Goal: Task Accomplishment & Management: Use online tool/utility

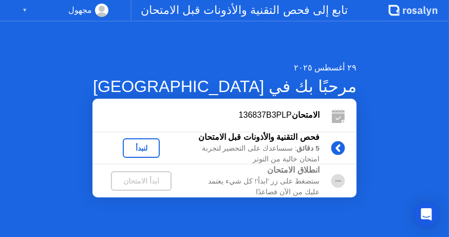
click at [156, 146] on div "لنبدأ" at bounding box center [141, 148] width 29 height 8
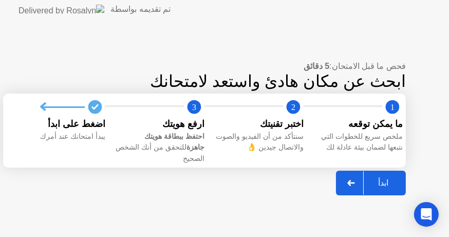
click at [98, 129] on div "اضغط على ابدأ" at bounding box center [59, 123] width 91 height 13
click at [355, 180] on icon at bounding box center [351, 183] width 8 height 6
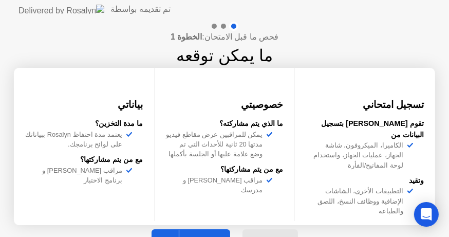
click at [170, 236] on icon at bounding box center [167, 241] width 8 height 6
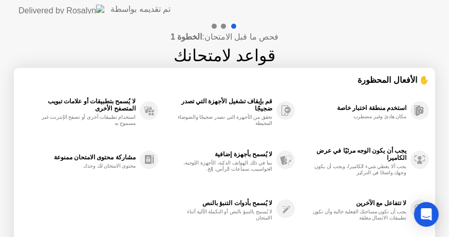
click at [179, 230] on div "لا يُسمح بأدوات التنبؤ بالنص لا يُسمح بالتنبؤ بالنص أو التكملة الآلية أثناء الا…" at bounding box center [226, 208] width 137 height 49
click at [180, 223] on div "لا يُسمح بأدوات التنبؤ بالنص لا يُسمح بالتنبؤ بالنص أو التكملة الآلية أثناء الا…" at bounding box center [226, 208] width 137 height 49
click at [184, 215] on div "لا يُسمح بالتنبؤ بالنص أو التكملة الآلية أثناء الامتحان" at bounding box center [223, 214] width 97 height 12
click at [197, 216] on div "لا يُسمح بالتنبؤ بالنص أو التكملة الآلية أثناء الامتحان" at bounding box center [223, 214] width 97 height 12
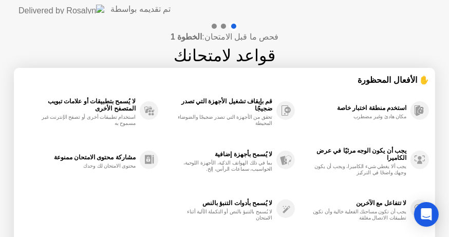
drag, startPoint x: 217, startPoint y: 215, endPoint x: 225, endPoint y: 220, distance: 9.7
click at [217, 216] on div "لا يُسمح بالتنبؤ بالنص أو التكملة الآلية أثناء الامتحان" at bounding box center [223, 214] width 97 height 12
drag, startPoint x: 249, startPoint y: 226, endPoint x: 257, endPoint y: 233, distance: 9.9
click at [251, 227] on div "لا يُسمح بأدوات التنبؤ بالنص لا يُسمح بالتنبؤ بالنص أو التكملة الآلية أثناء الا…" at bounding box center [226, 208] width 137 height 49
click at [437, 8] on header "تم تقديمه بواسطة" at bounding box center [224, 9] width 449 height 18
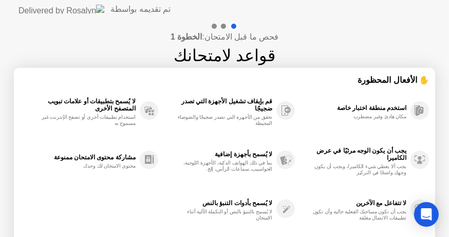
click at [231, 206] on div "لا يُسمح بأدوات التنبؤ بالنص" at bounding box center [217, 202] width 109 height 7
click at [228, 206] on div "لا يُسمح بأدوات التنبؤ بالنص" at bounding box center [217, 202] width 109 height 7
click at [218, 218] on div "لا يُسمح بأدوات التنبؤ بالنص لا يُسمح بالتنبؤ بالنص أو التكملة الآلية أثناء الا…" at bounding box center [226, 208] width 137 height 49
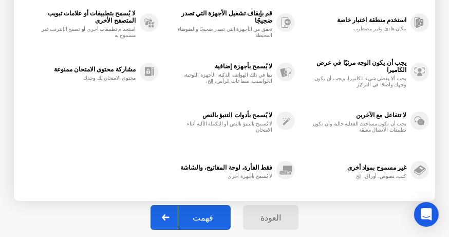
click at [212, 214] on div "فهمت" at bounding box center [202, 218] width 49 height 10
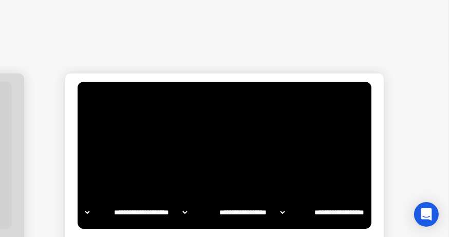
select select "**********"
select select "*******"
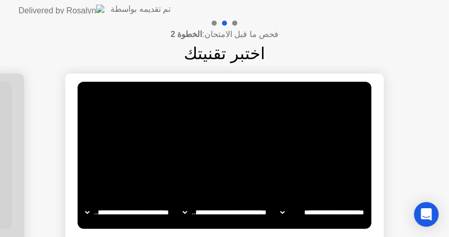
click at [240, 161] on video at bounding box center [225, 155] width 294 height 147
click at [86, 211] on select "**********" at bounding box center [128, 212] width 88 height 21
click at [228, 132] on video at bounding box center [225, 155] width 294 height 147
click at [328, 169] on video at bounding box center [225, 155] width 294 height 147
click at [88, 209] on select "**********" at bounding box center [128, 212] width 88 height 21
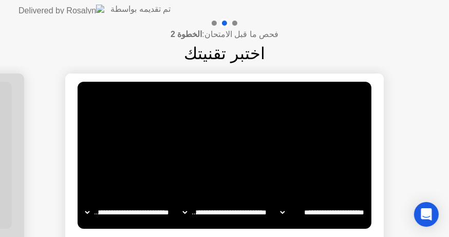
click at [86, 213] on select "**********" at bounding box center [128, 212] width 88 height 21
click at [70, 202] on main "**********" at bounding box center [224, 154] width 318 height 163
click at [181, 111] on video at bounding box center [225, 155] width 294 height 147
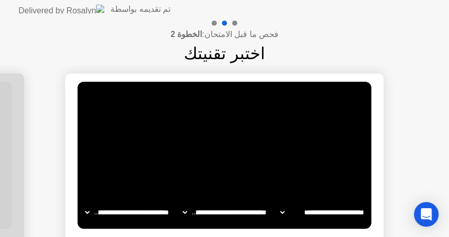
click at [283, 126] on video at bounding box center [225, 155] width 294 height 147
click at [284, 106] on div "! تحدث بصوت عالٍ لتأكيد الصوت" at bounding box center [308, 99] width 104 height 18
click at [283, 106] on div "! تحدث بصوت عالٍ لتأكيد الصوت" at bounding box center [308, 99] width 104 height 18
click at [25, 9] on img at bounding box center [61, 9] width 86 height 9
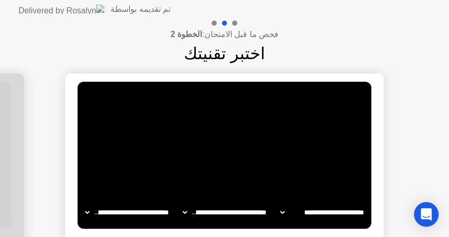
click at [213, 21] on div at bounding box center [214, 23] width 5 height 5
click at [213, 22] on div at bounding box center [214, 23] width 5 height 5
click at [215, 22] on div at bounding box center [214, 23] width 5 height 5
click at [214, 23] on div at bounding box center [214, 23] width 5 height 5
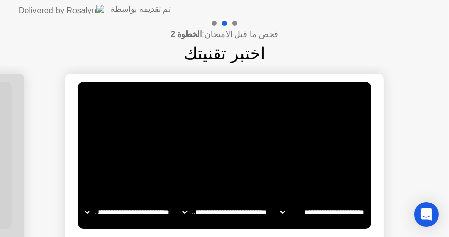
click at [214, 23] on div at bounding box center [214, 23] width 5 height 5
drag, startPoint x: 214, startPoint y: 23, endPoint x: 215, endPoint y: 54, distance: 31.3
click at [214, 30] on div "فحص ما قبل الامتحان: الخطوة 2 اختبر تقنيتك" at bounding box center [224, 41] width 449 height 47
click at [217, 51] on h1 "اختبر تقنيتك" at bounding box center [224, 53] width 81 height 25
click at [218, 96] on video at bounding box center [225, 155] width 294 height 147
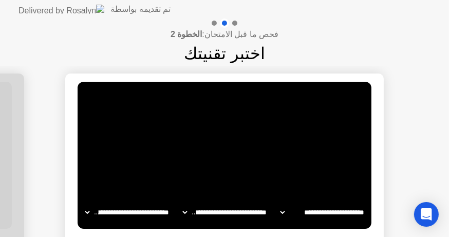
drag, startPoint x: 232, startPoint y: 124, endPoint x: 239, endPoint y: 134, distance: 12.8
click at [233, 125] on video at bounding box center [225, 155] width 294 height 147
drag, startPoint x: 246, startPoint y: 143, endPoint x: 259, endPoint y: 150, distance: 14.7
click at [247, 144] on video at bounding box center [225, 155] width 294 height 147
drag, startPoint x: 260, startPoint y: 151, endPoint x: 285, endPoint y: 170, distance: 31.9
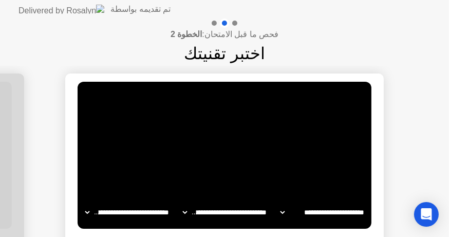
click at [263, 155] on video at bounding box center [225, 155] width 294 height 147
click at [339, 217] on select "**********" at bounding box center [323, 212] width 88 height 21
click at [339, 214] on select "**********" at bounding box center [323, 212] width 88 height 21
click at [305, 206] on select "**********" at bounding box center [323, 212] width 88 height 21
click at [294, 210] on select "**********" at bounding box center [323, 212] width 88 height 21
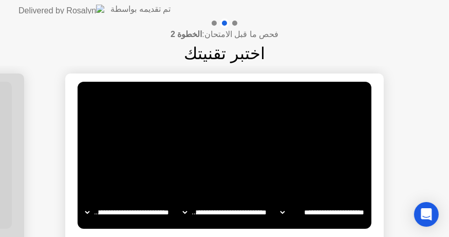
click at [266, 213] on select "**********" at bounding box center [225, 212] width 88 height 21
click at [249, 212] on select "**********" at bounding box center [225, 212] width 88 height 21
click at [125, 204] on select "**********" at bounding box center [128, 212] width 88 height 21
click at [123, 206] on select "**********" at bounding box center [128, 212] width 88 height 21
click at [228, 229] on main "**********" at bounding box center [224, 154] width 318 height 163
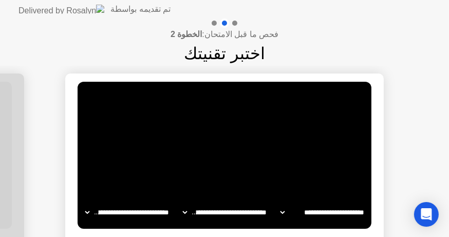
drag, startPoint x: 282, startPoint y: 231, endPoint x: 263, endPoint y: 235, distance: 19.4
click at [281, 232] on main "**********" at bounding box center [224, 154] width 318 height 163
click at [277, 225] on video at bounding box center [225, 155] width 294 height 147
drag, startPoint x: 277, startPoint y: 225, endPoint x: 283, endPoint y: 216, distance: 10.8
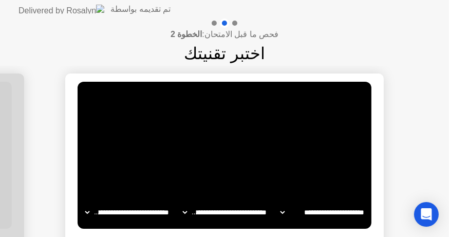
click at [278, 224] on video at bounding box center [225, 155] width 294 height 147
click at [297, 143] on video at bounding box center [225, 155] width 294 height 147
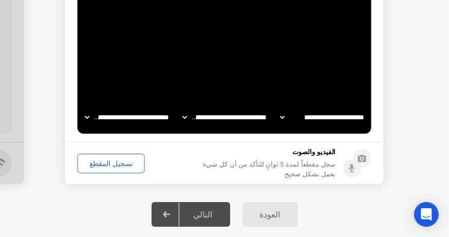
click at [107, 162] on div "تسجيل المقطع" at bounding box center [111, 163] width 60 height 8
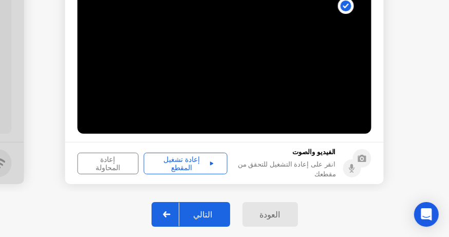
click at [211, 213] on div "التالي" at bounding box center [203, 214] width 48 height 10
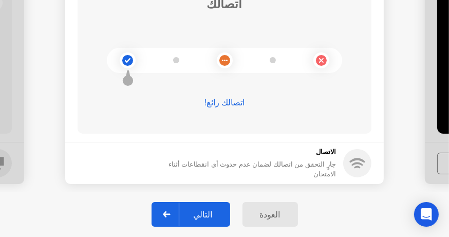
click at [198, 212] on div "التالي" at bounding box center [203, 214] width 48 height 10
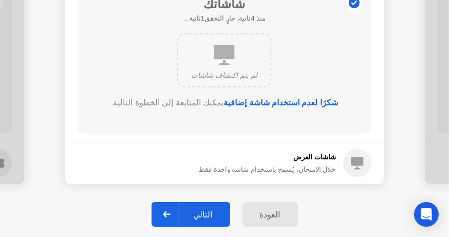
click at [195, 212] on div "التالي" at bounding box center [203, 214] width 48 height 10
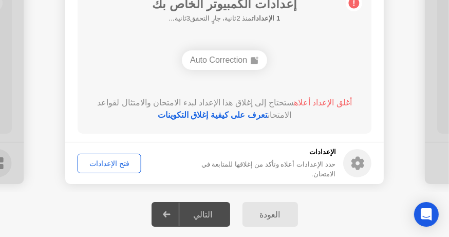
click at [115, 168] on button "فتح الإعدادات" at bounding box center [110, 164] width 64 height 20
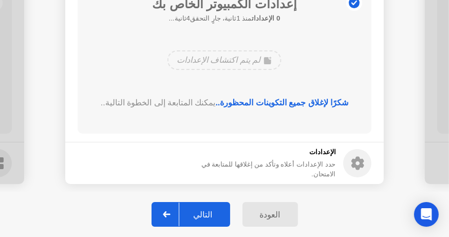
click at [204, 217] on div "التالي" at bounding box center [203, 214] width 48 height 10
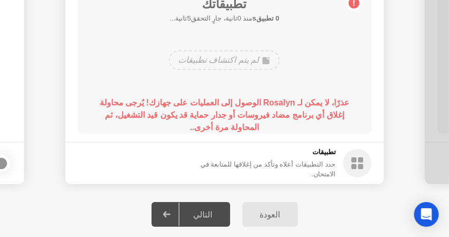
click at [195, 213] on div "التالي" at bounding box center [203, 214] width 48 height 10
click at [285, 165] on div "حدد التطبيقات أعلاه وتأكد من إغلاقها للمتابعة في الامتحان." at bounding box center [258, 169] width 156 height 20
click at [358, 165] on circle at bounding box center [357, 163] width 28 height 28
click at [262, 153] on h5 "تطبيقات" at bounding box center [258, 152] width 156 height 10
click at [4, 164] on div at bounding box center [1, 163] width 12 height 12
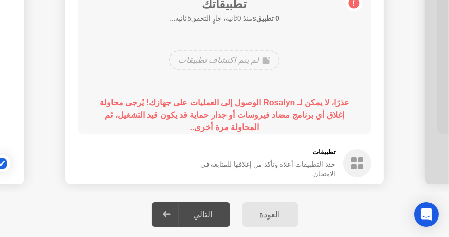
click at [223, 217] on div "التالي" at bounding box center [203, 214] width 48 height 10
drag, startPoint x: 6, startPoint y: 99, endPoint x: 144, endPoint y: 129, distance: 141.5
click at [242, 202] on button "العودة" at bounding box center [269, 214] width 55 height 25
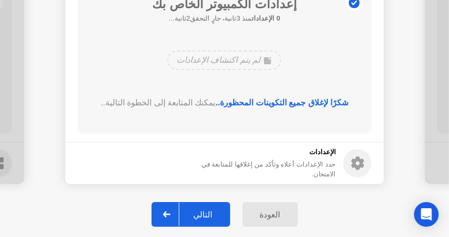
click at [195, 209] on div "التالي" at bounding box center [203, 214] width 48 height 10
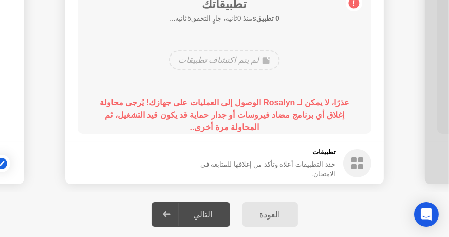
click at [195, 209] on div "التالي" at bounding box center [203, 214] width 48 height 10
click at [6, 164] on div at bounding box center [1, 163] width 12 height 12
click at [3, 164] on div at bounding box center [1, 163] width 12 height 12
click at [214, 217] on div "التالي" at bounding box center [203, 214] width 48 height 10
drag, startPoint x: 290, startPoint y: 73, endPoint x: 289, endPoint y: 65, distance: 8.4
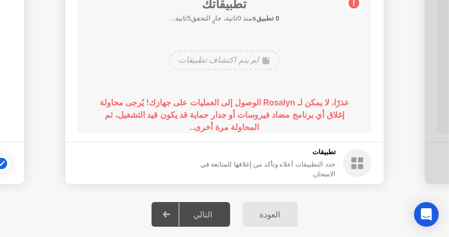
click at [290, 71] on div "لم يتم اكتشاف تطبيقات" at bounding box center [224, 60] width 235 height 28
drag, startPoint x: 192, startPoint y: 211, endPoint x: 179, endPoint y: 206, distance: 13.6
click at [191, 211] on div "التالي" at bounding box center [203, 214] width 48 height 10
drag, startPoint x: 178, startPoint y: 206, endPoint x: 141, endPoint y: 202, distance: 37.1
click at [176, 207] on div at bounding box center [167, 214] width 25 height 24
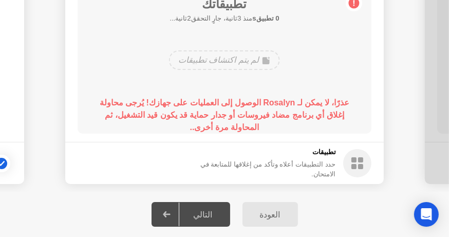
click at [2, 159] on div at bounding box center [1, 163] width 12 height 12
click at [2, 161] on div at bounding box center [1, 163] width 12 height 12
drag, startPoint x: 15, startPoint y: 117, endPoint x: 27, endPoint y: 124, distance: 13.4
click at [2, 165] on icon at bounding box center [1, 163] width 6 height 6
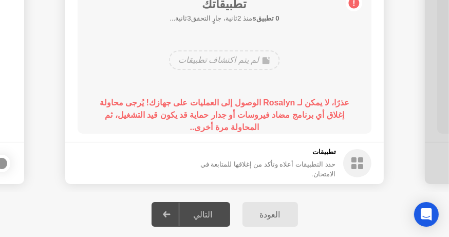
click at [1, 164] on div at bounding box center [1, 163] width 12 height 12
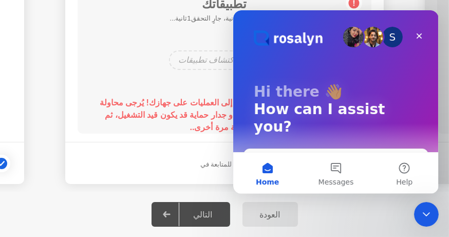
scroll to position [0, 0]
click at [415, 35] on icon "Close" at bounding box center [418, 36] width 8 height 8
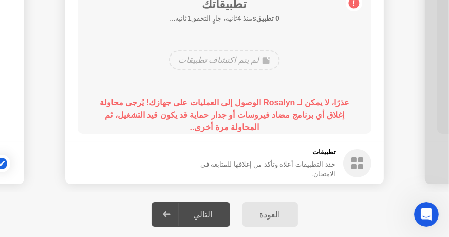
click at [201, 209] on div "التالي" at bounding box center [203, 214] width 48 height 10
click at [4, 162] on icon at bounding box center [1, 163] width 6 height 5
click at [257, 63] on div "لم يتم اكتشاف تطبيقات" at bounding box center [224, 60] width 110 height 20
click at [357, 2] on circle at bounding box center [354, 3] width 11 height 11
click at [355, 3] on circle at bounding box center [354, 3] width 11 height 11
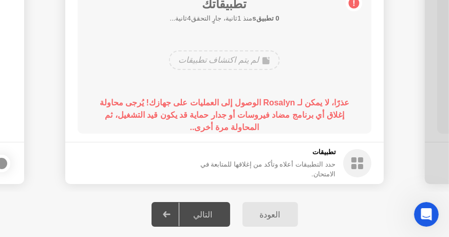
click at [279, 103] on b "عذرًا، لا يمكن لـ Rosalyn الوصول إلى العمليات على جهازك! يُرجى محاولة إغلاق أي …" at bounding box center [225, 114] width 250 height 33
drag, startPoint x: 16, startPoint y: 85, endPoint x: 114, endPoint y: 95, distance: 98.1
drag, startPoint x: 6, startPoint y: 93, endPoint x: 130, endPoint y: 91, distance: 124.8
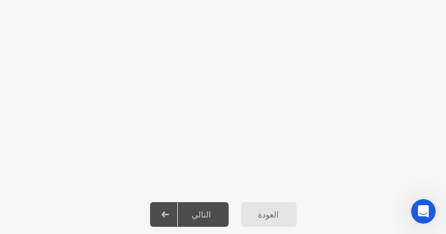
click at [209, 215] on div "التالي" at bounding box center [202, 214] width 48 height 10
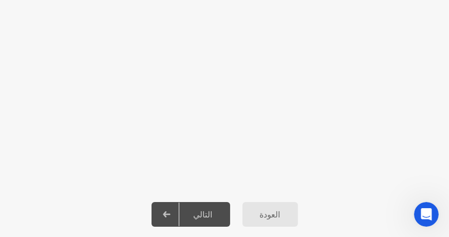
click at [303, 102] on app-slider "**********" at bounding box center [224, 81] width 449 height 221
click at [86, 108] on app-slider "**********" at bounding box center [224, 81] width 449 height 221
click at [160, 212] on div at bounding box center [167, 214] width 25 height 24
click at [275, 215] on div "العودة" at bounding box center [269, 214] width 49 height 10
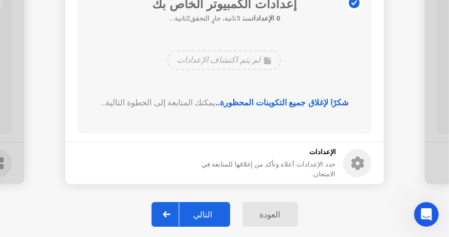
click at [358, 162] on circle at bounding box center [357, 163] width 28 height 28
click at [355, 160] on icon at bounding box center [357, 163] width 13 height 13
click at [202, 205] on button "التالي" at bounding box center [190, 214] width 79 height 25
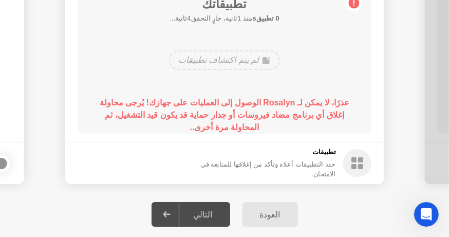
click at [214, 219] on div "التالي" at bounding box center [203, 214] width 48 height 10
click at [5, 164] on div at bounding box center [1, 163] width 12 height 12
click at [219, 218] on div "التالي" at bounding box center [203, 214] width 48 height 10
click at [170, 213] on icon at bounding box center [167, 214] width 8 height 6
click at [205, 215] on div "التالي" at bounding box center [203, 214] width 48 height 10
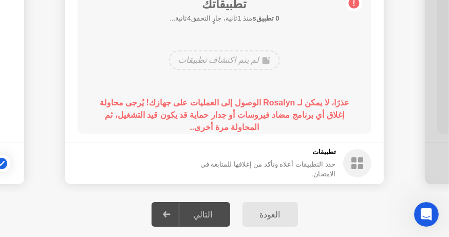
click at [179, 217] on div at bounding box center [167, 214] width 25 height 24
drag, startPoint x: 200, startPoint y: 215, endPoint x: 188, endPoint y: 215, distance: 12.3
click at [199, 216] on div "التالي" at bounding box center [203, 214] width 48 height 10
click at [178, 213] on div at bounding box center [167, 214] width 25 height 24
drag, startPoint x: 217, startPoint y: 216, endPoint x: 186, endPoint y: 214, distance: 30.8
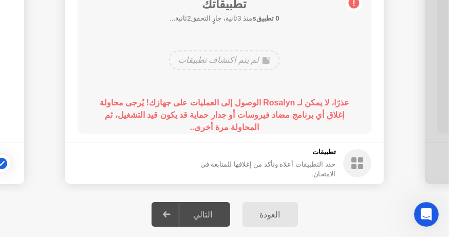
click at [216, 216] on div "التالي" at bounding box center [203, 214] width 48 height 10
drag, startPoint x: 180, startPoint y: 214, endPoint x: 219, endPoint y: 213, distance: 39.6
click at [179, 214] on div at bounding box center [167, 214] width 25 height 24
click at [231, 212] on div "العودة التالي" at bounding box center [224, 214] width 449 height 45
drag, startPoint x: 211, startPoint y: 209, endPoint x: 203, endPoint y: 210, distance: 8.2
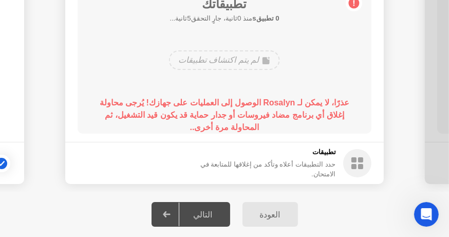
click at [211, 209] on div "التالي" at bounding box center [203, 214] width 48 height 10
click at [193, 211] on div "التالي" at bounding box center [203, 214] width 48 height 10
click at [194, 212] on div "التالي" at bounding box center [203, 214] width 48 height 10
click at [203, 212] on div "التالي" at bounding box center [203, 214] width 48 height 10
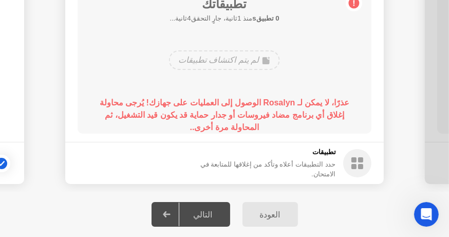
click at [203, 212] on div "التالي" at bounding box center [203, 214] width 48 height 10
click at [3, 161] on icon at bounding box center [1, 163] width 6 height 6
click at [4, 161] on div at bounding box center [1, 163] width 12 height 12
click at [202, 219] on div "التالي" at bounding box center [203, 214] width 48 height 10
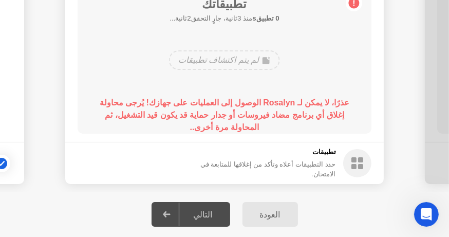
click at [176, 214] on div at bounding box center [167, 214] width 25 height 24
click at [201, 212] on div "التالي" at bounding box center [203, 214] width 48 height 10
click at [285, 210] on div "العودة" at bounding box center [269, 214] width 49 height 10
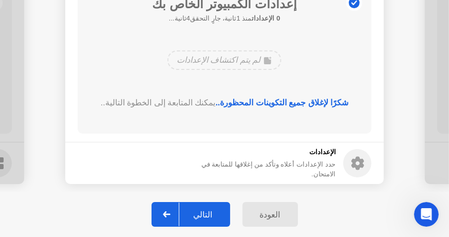
click at [280, 211] on div "العودة" at bounding box center [269, 214] width 49 height 10
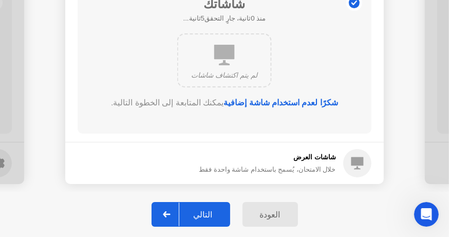
click at [217, 211] on div "التالي" at bounding box center [203, 214] width 48 height 10
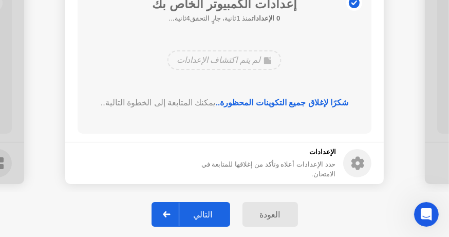
click at [353, 163] on icon at bounding box center [357, 163] width 13 height 13
click at [351, 4] on circle at bounding box center [354, 3] width 11 height 11
click at [215, 215] on div "التالي" at bounding box center [203, 214] width 48 height 10
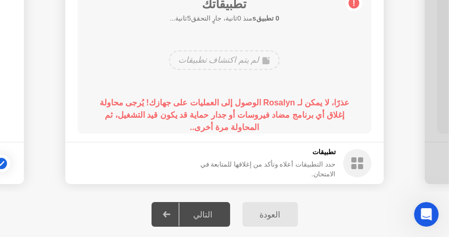
click at [211, 211] on div "التالي" at bounding box center [203, 214] width 48 height 10
click at [199, 216] on div "التالي" at bounding box center [203, 214] width 48 height 10
click at [198, 217] on div "التالي" at bounding box center [203, 214] width 48 height 10
click at [2, 159] on div at bounding box center [1, 163] width 12 height 12
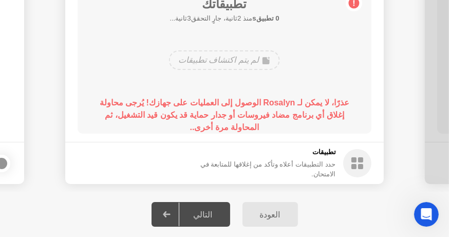
click at [213, 217] on div "التالي" at bounding box center [203, 214] width 48 height 10
click at [274, 109] on div "عذرًا، لا يمكن لـ Rosalyn الوصول إلى العمليات على جهازك! يُرجى محاولة إغلاق أي …" at bounding box center [224, 115] width 264 height 37
click at [289, 102] on b "عذرًا، لا يمكن لـ Rosalyn الوصول إلى العمليات على جهازك! يُرجى محاولة إغلاق أي …" at bounding box center [225, 114] width 250 height 33
